Goal: Information Seeking & Learning: Learn about a topic

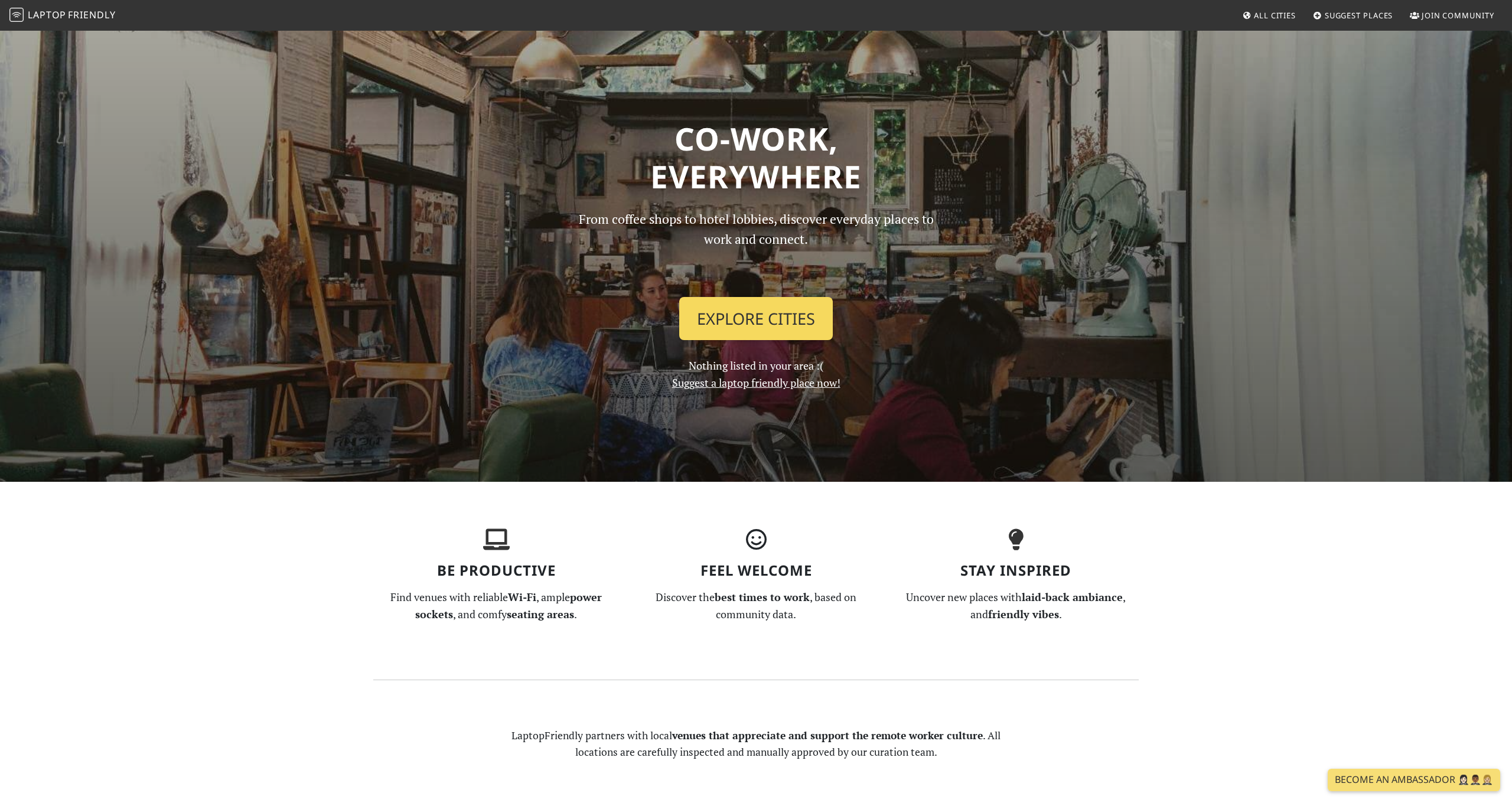
click at [766, 318] on link "Explore Cities" at bounding box center [756, 319] width 153 height 43
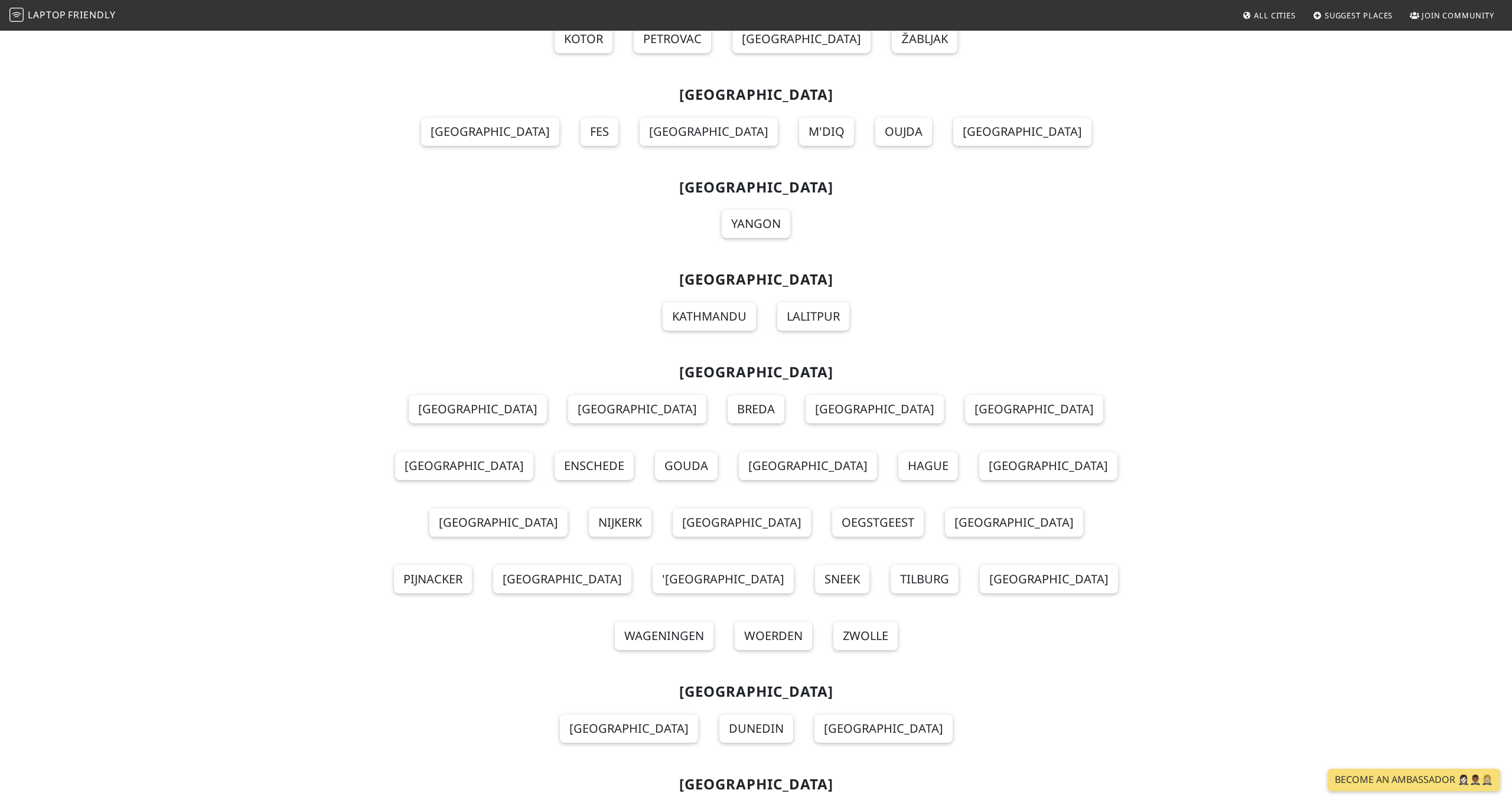
scroll to position [8707, 0]
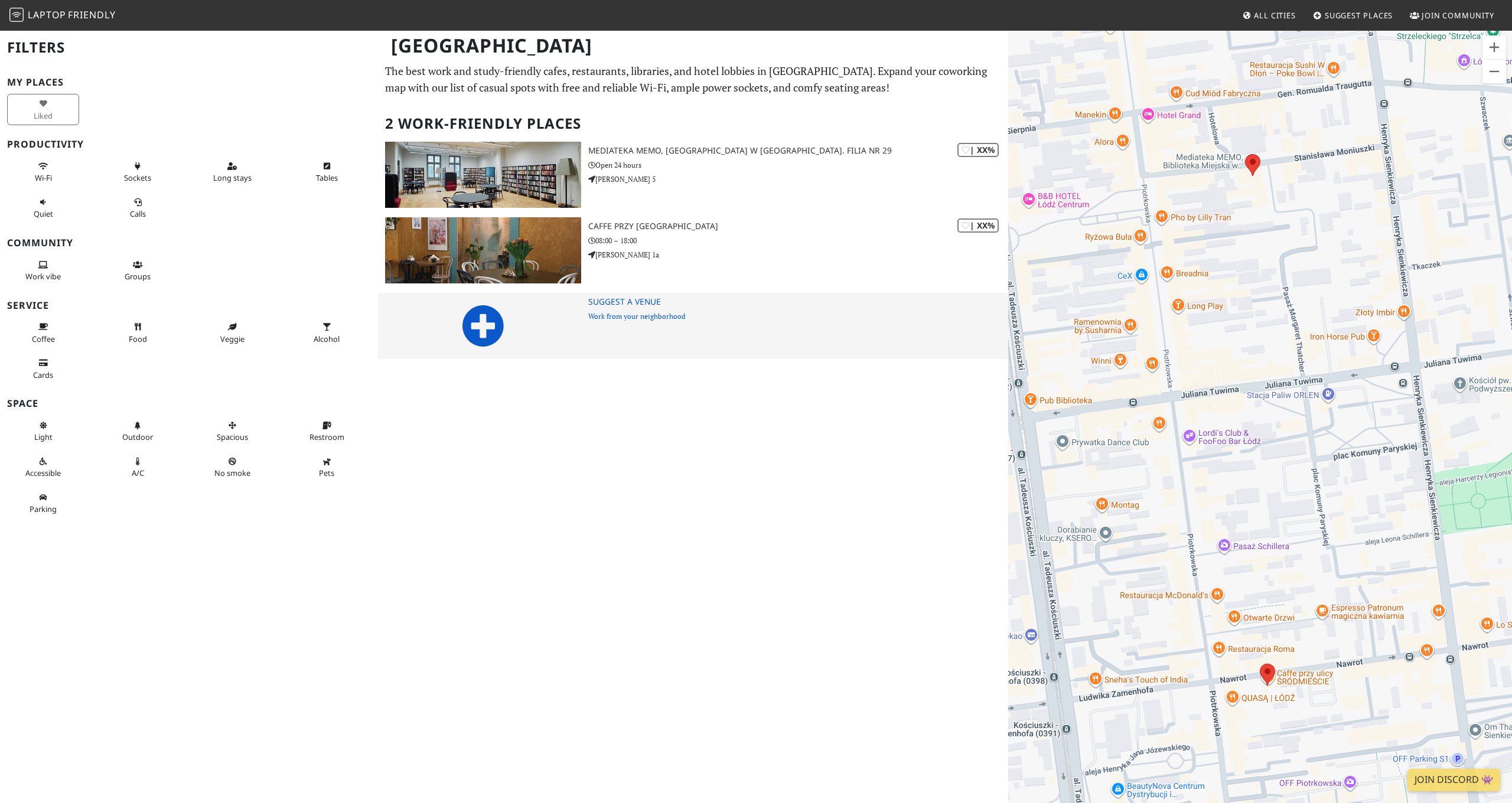
click at [490, 327] on icon at bounding box center [483, 326] width 43 height 43
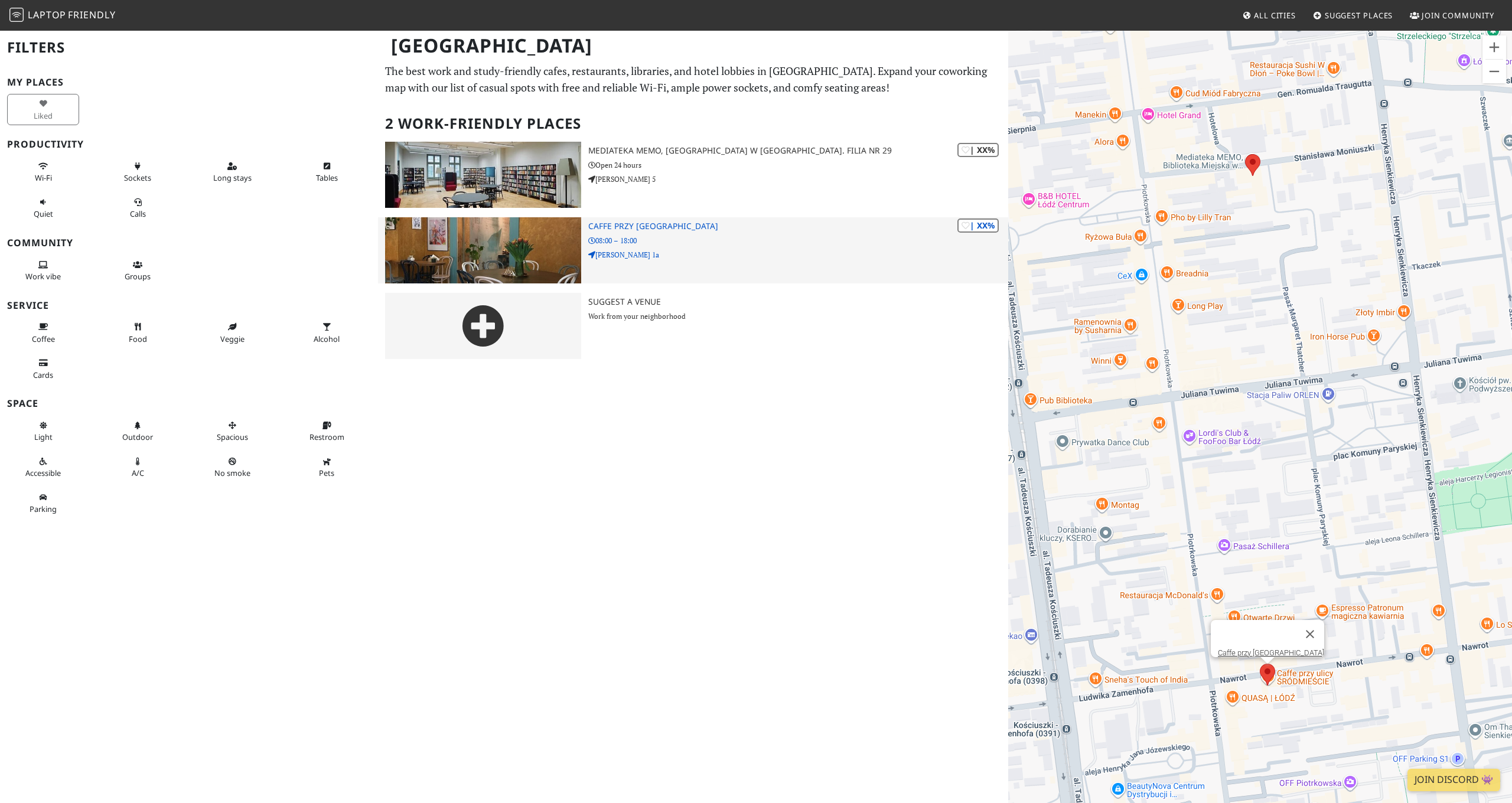
click at [529, 270] on img at bounding box center [483, 250] width 196 height 66
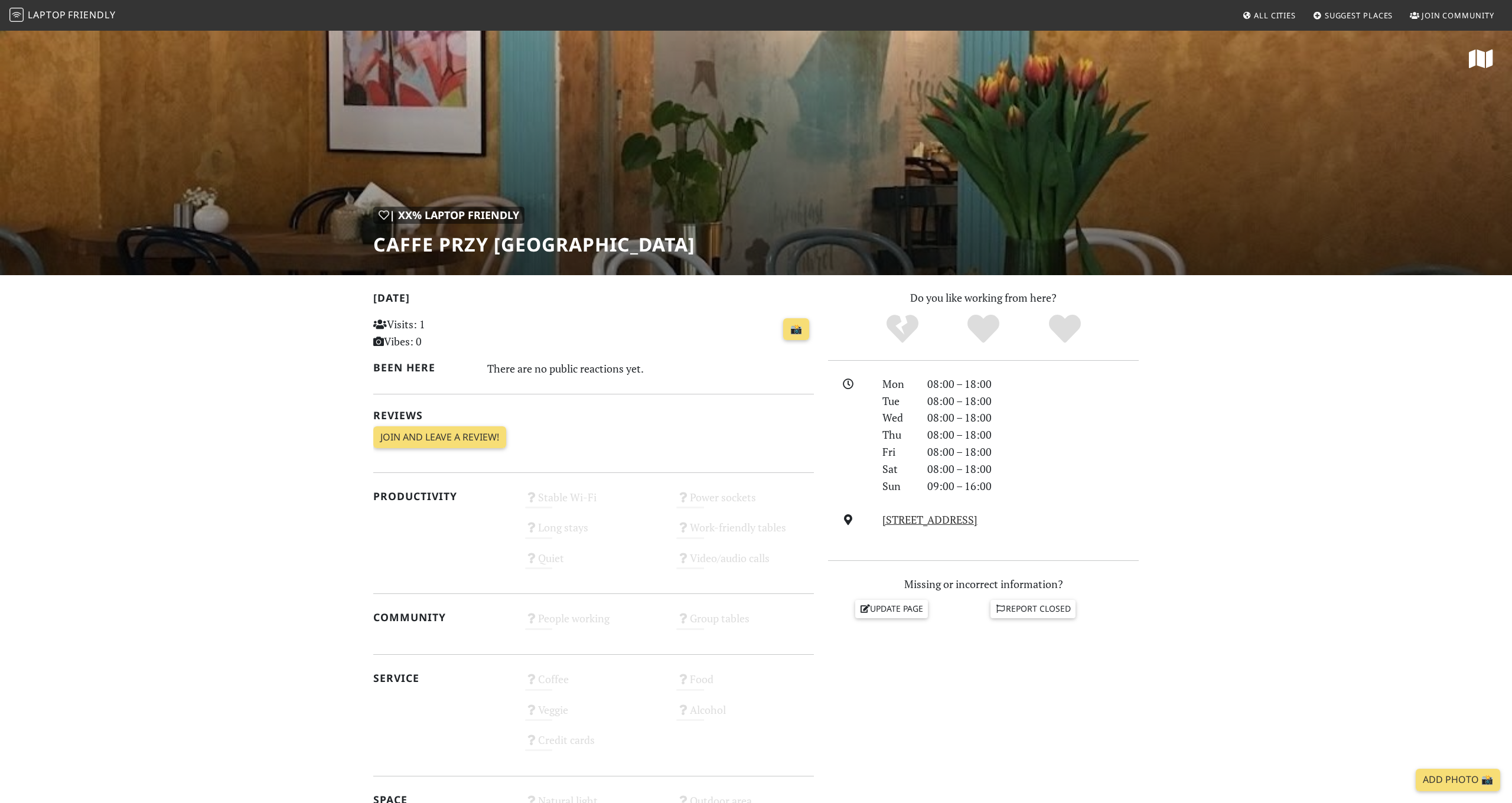
scroll to position [-1, 0]
click at [568, 209] on div "| XX% Laptop Friendly Caffe przy [GEOGRAPHIC_DATA]" at bounding box center [534, 231] width 322 height 49
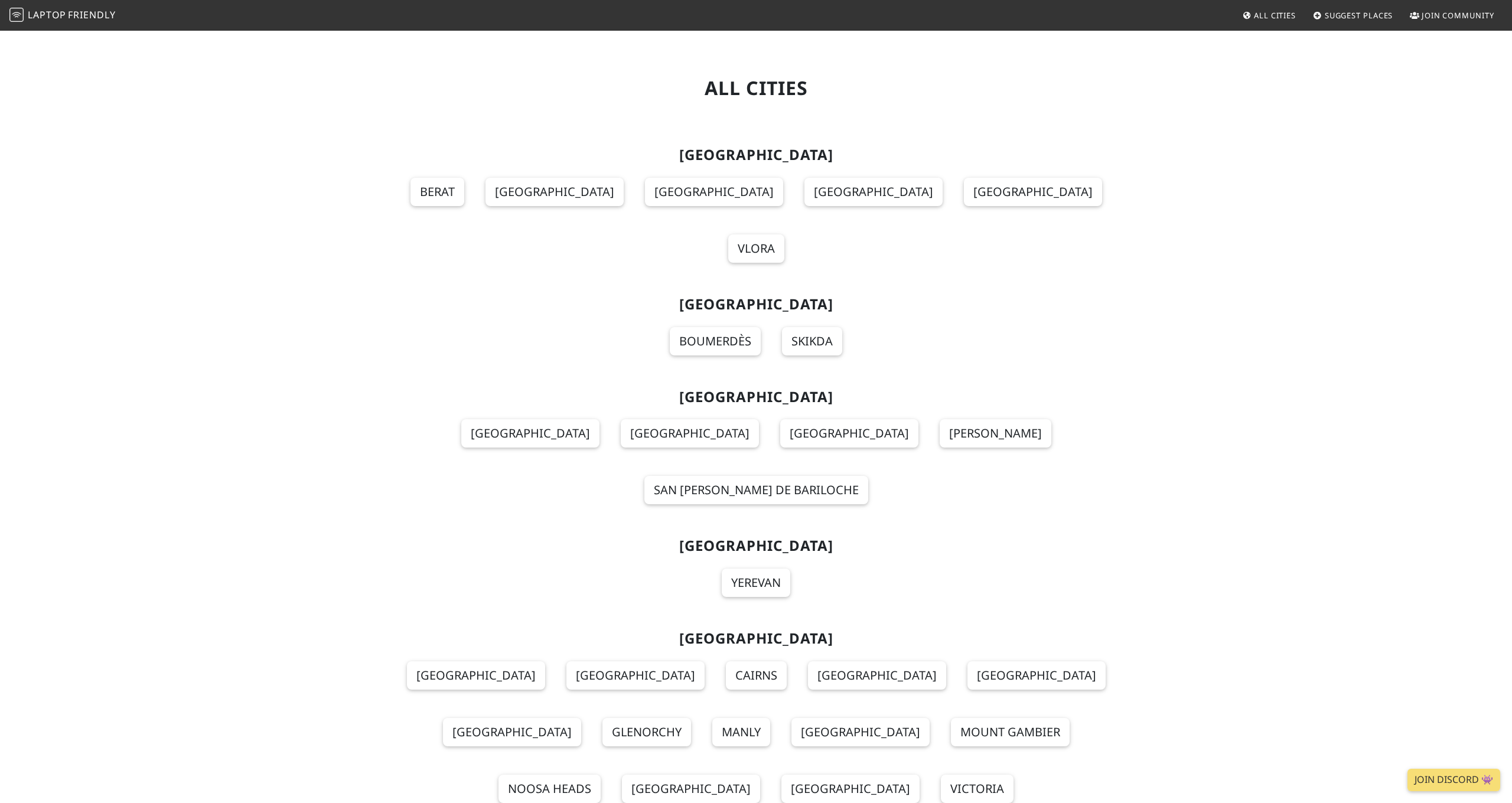
scroll to position [8707, 0]
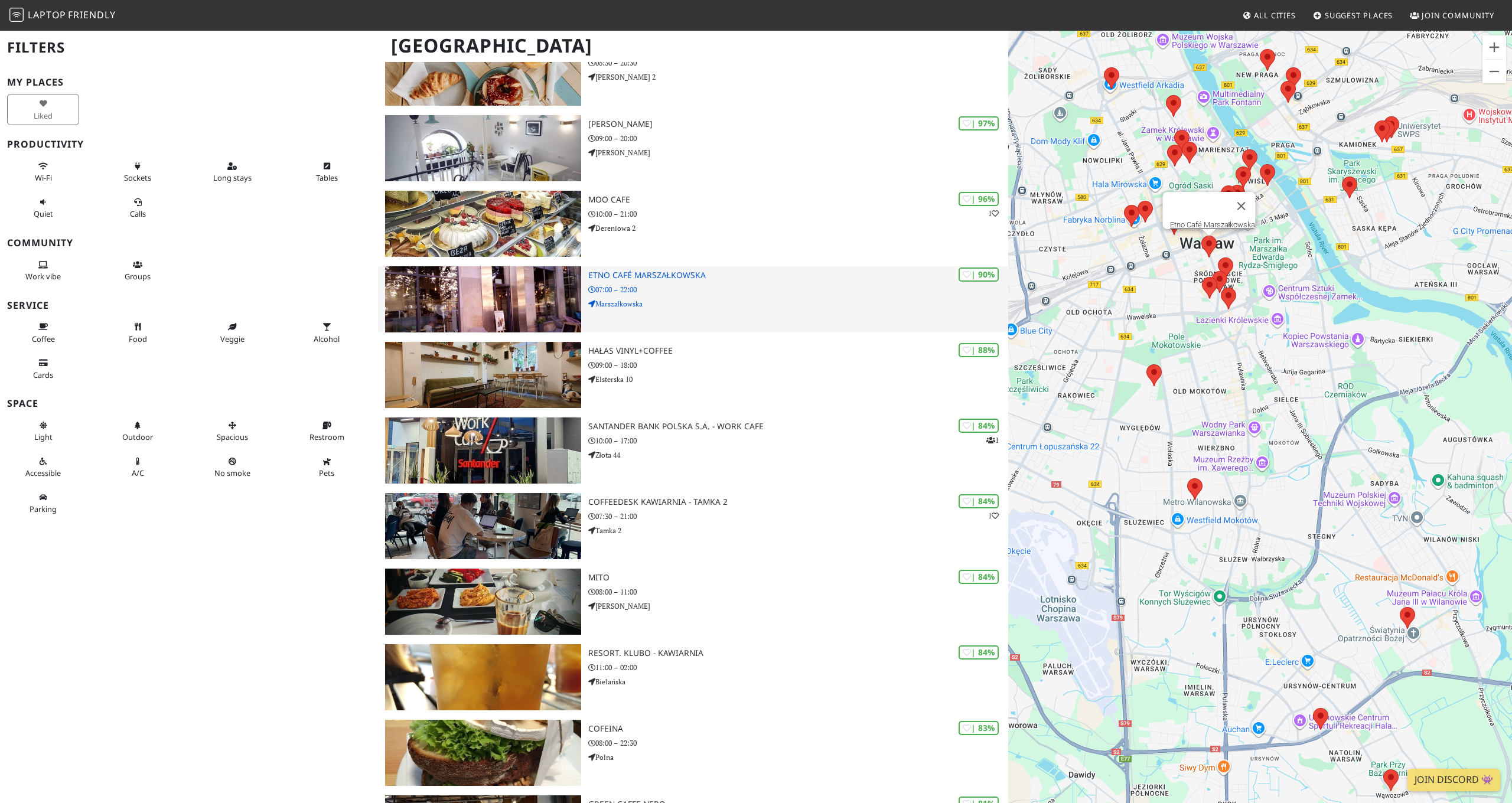
scroll to position [113, 0]
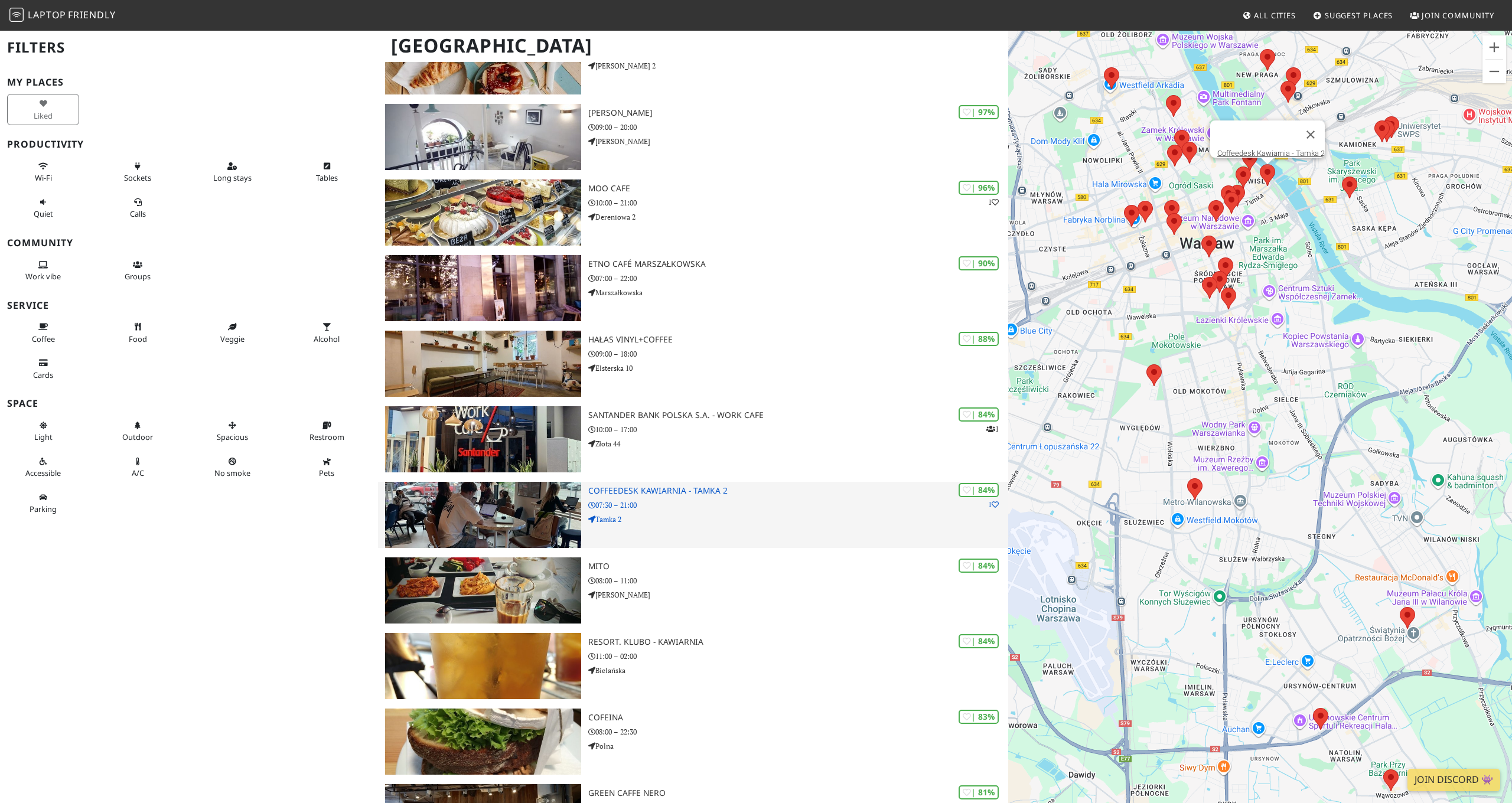
click at [516, 535] on img at bounding box center [483, 515] width 196 height 66
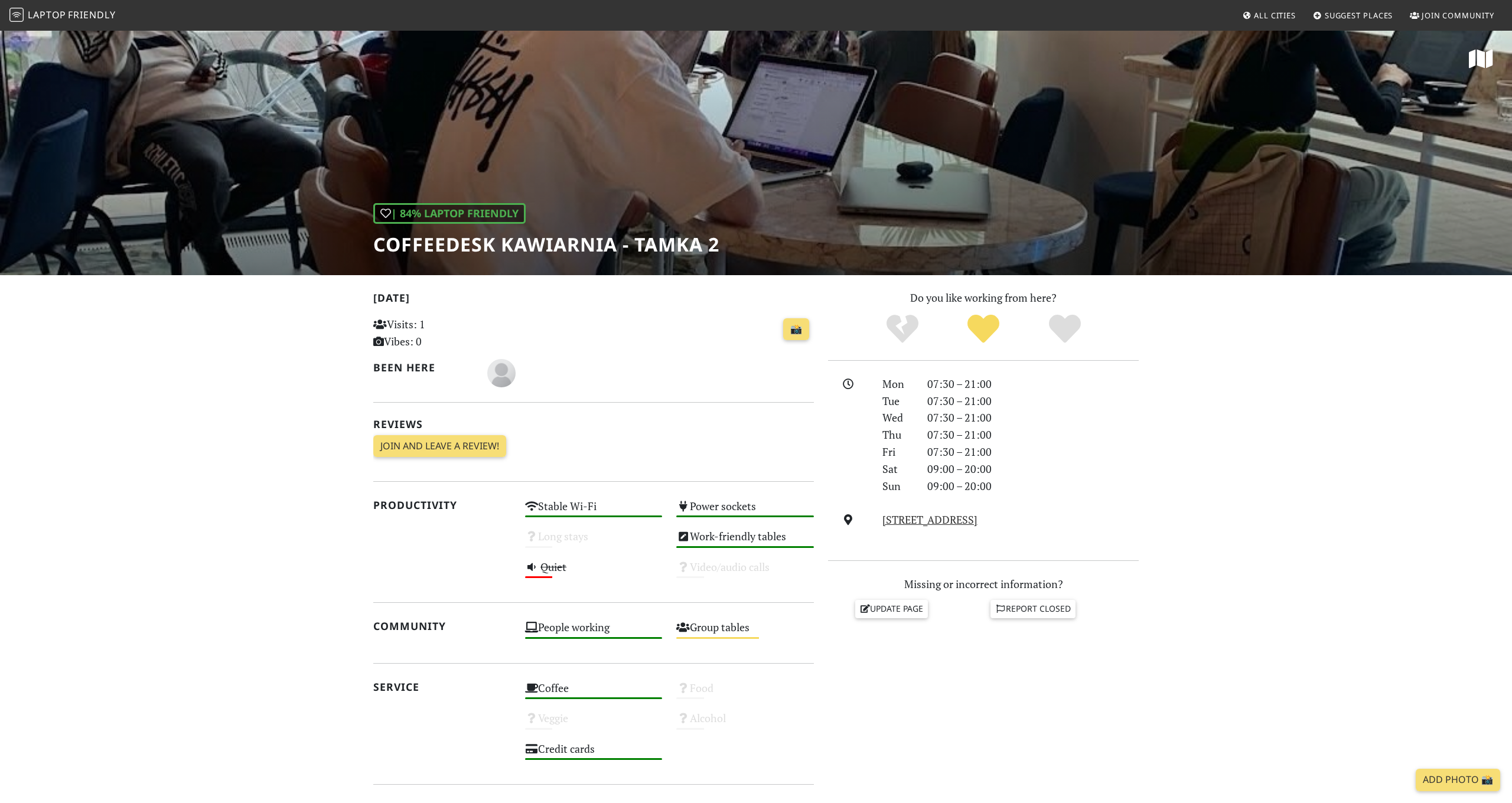
click at [510, 236] on h1 "Coffeedesk Kawiarnia - Tamka 2" at bounding box center [547, 244] width 346 height 22
click at [459, 262] on div "| 84% Laptop Friendly Coffeedesk Kawiarnia - Tamka 2" at bounding box center [756, 153] width 1512 height 246
click at [470, 246] on h1 "Coffeedesk Kawiarnia - Tamka 2" at bounding box center [547, 244] width 346 height 22
copy h1 "Coffeedesk Kawiarnia"
drag, startPoint x: 470, startPoint y: 246, endPoint x: 595, endPoint y: 246, distance: 125.0
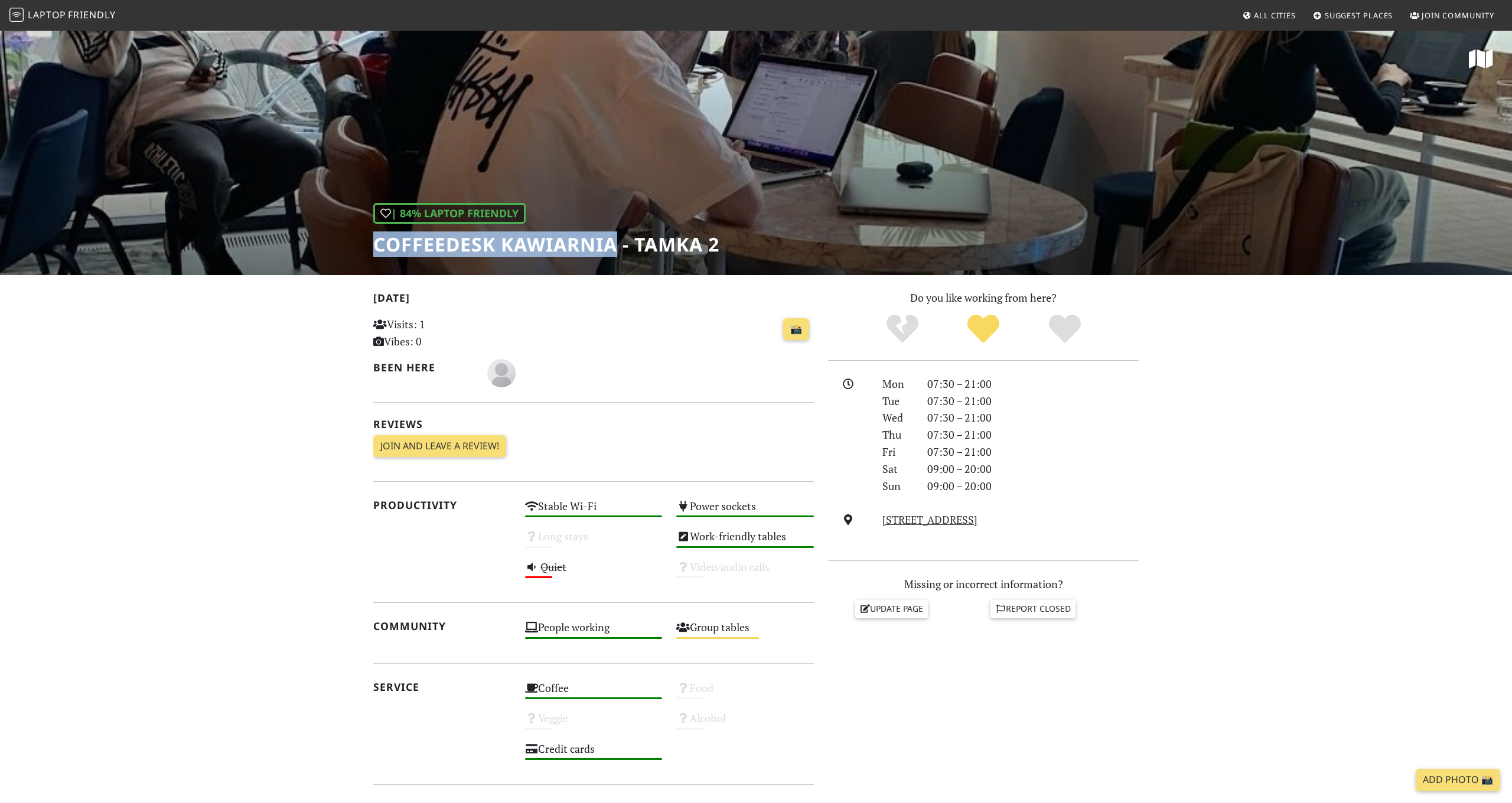
click at [595, 246] on h1 "Coffeedesk Kawiarnia - Tamka 2" at bounding box center [547, 244] width 346 height 22
